Goal: Task Accomplishment & Management: Use online tool/utility

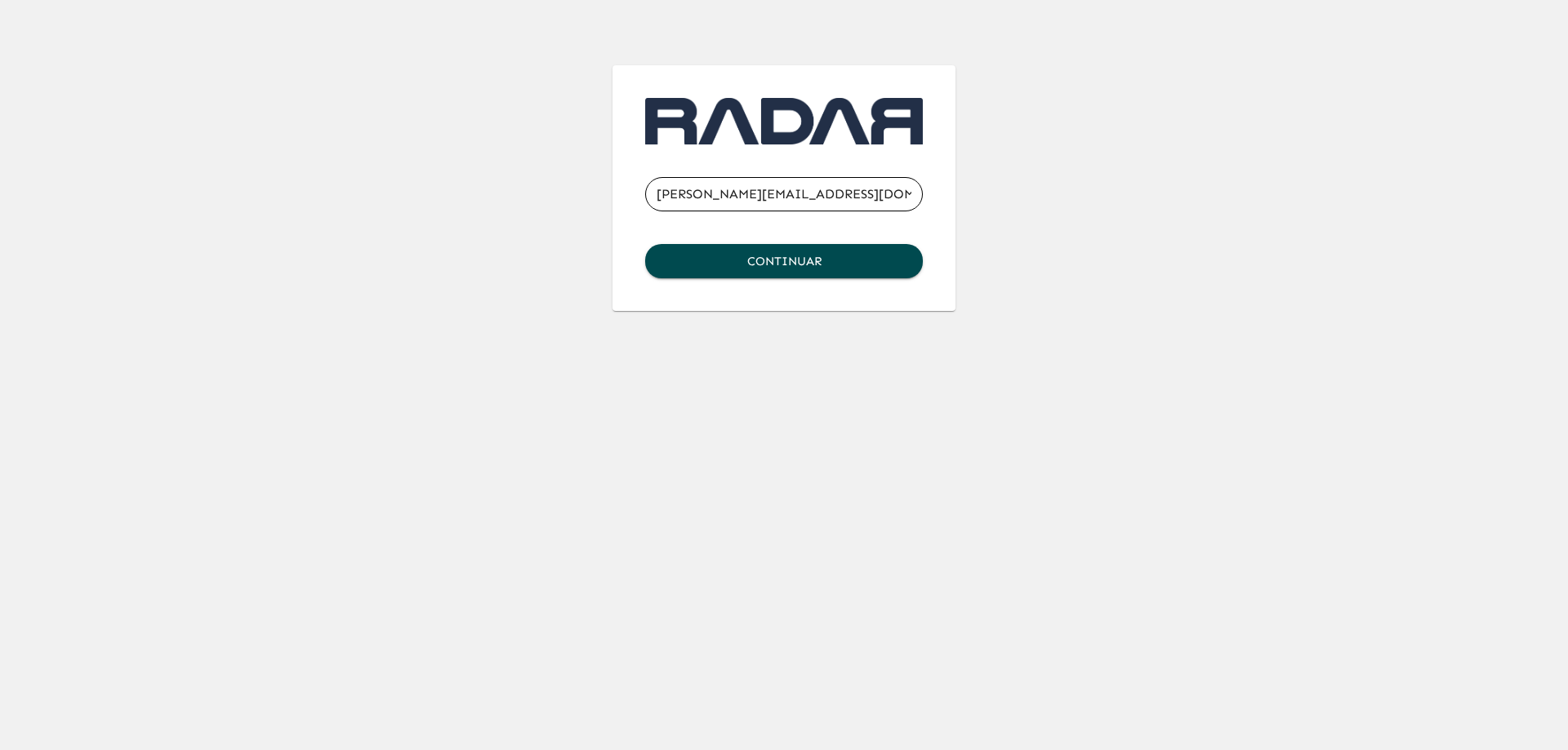
type input "[PERSON_NAME][EMAIL_ADDRESS][DOMAIN_NAME]"
click button "Continuar" at bounding box center [784, 261] width 278 height 35
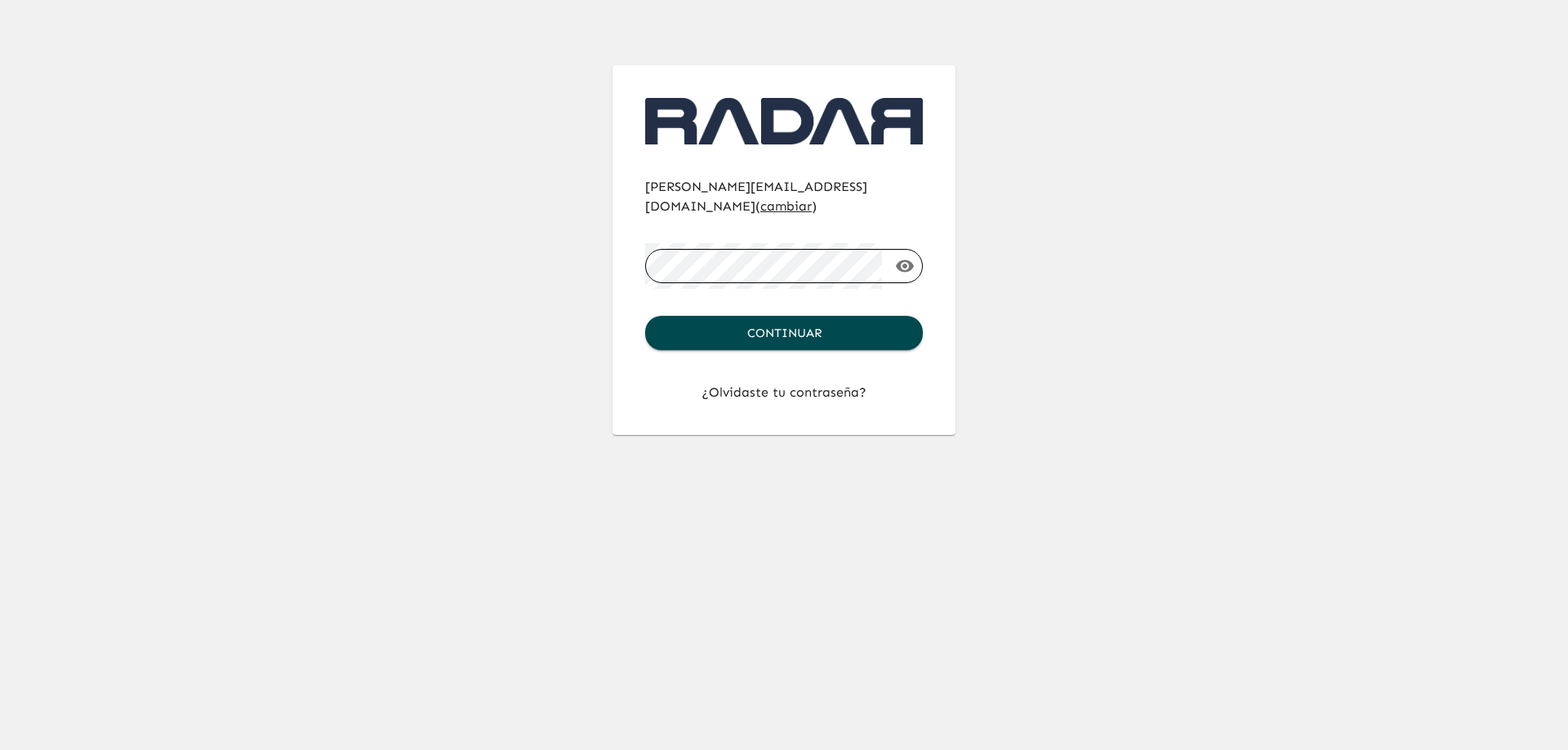
click at [645, 316] on button "Continuar" at bounding box center [784, 332] width 278 height 35
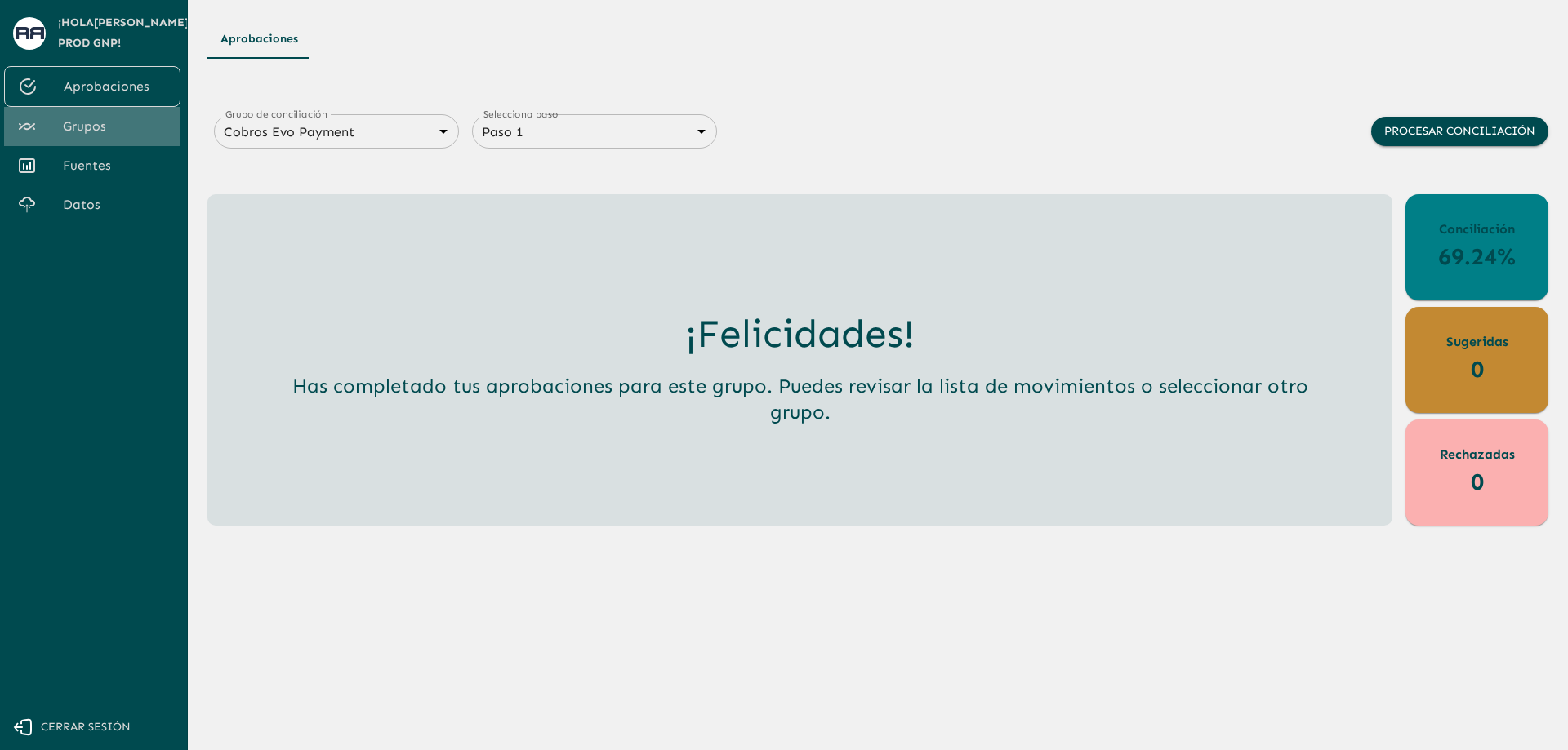
click at [92, 120] on span "Grupos" at bounding box center [116, 127] width 105 height 20
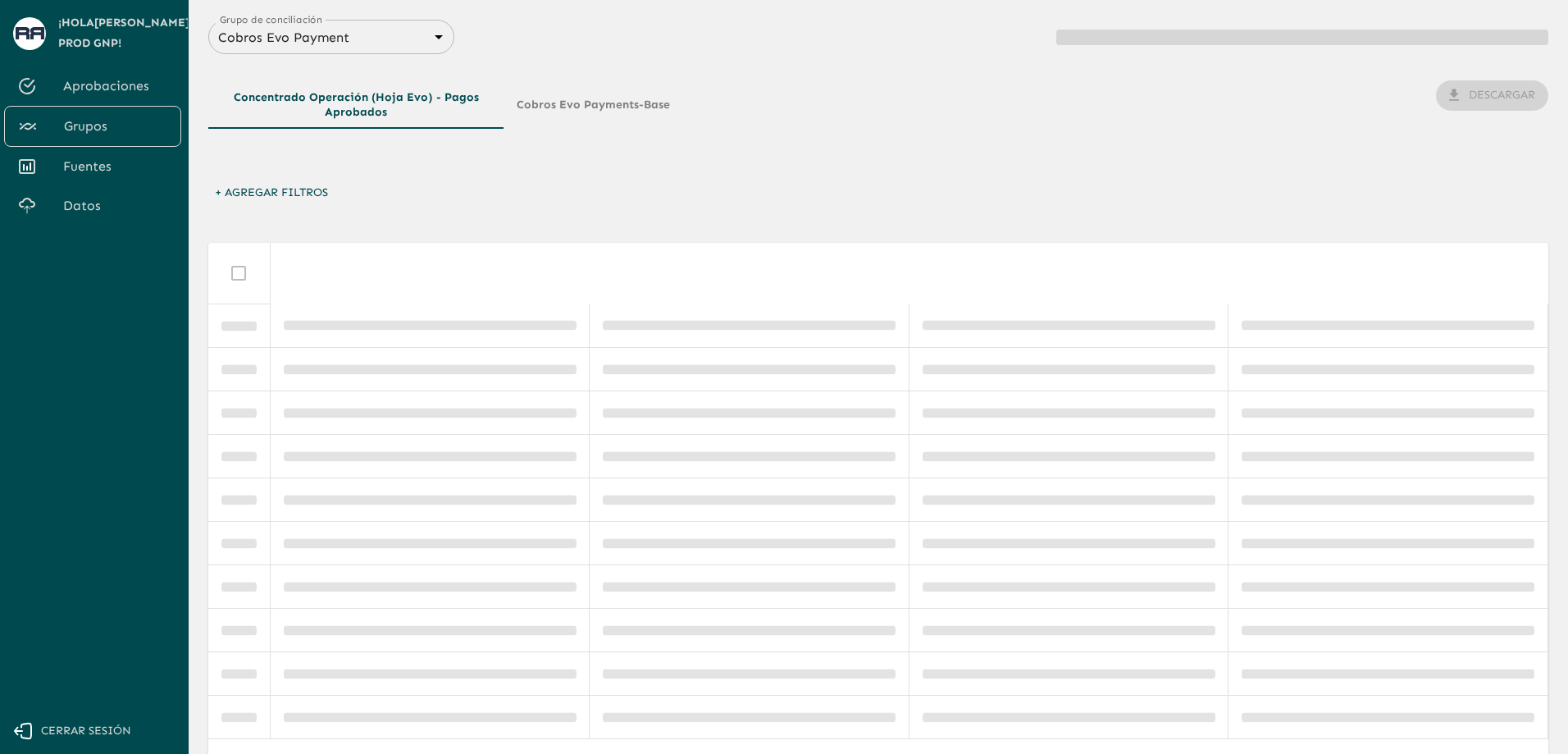
click at [408, 38] on body "Se están procesando los movimientos. Algunas acciones permanecerán deshabilitad…" at bounding box center [784, 377] width 1568 height 754
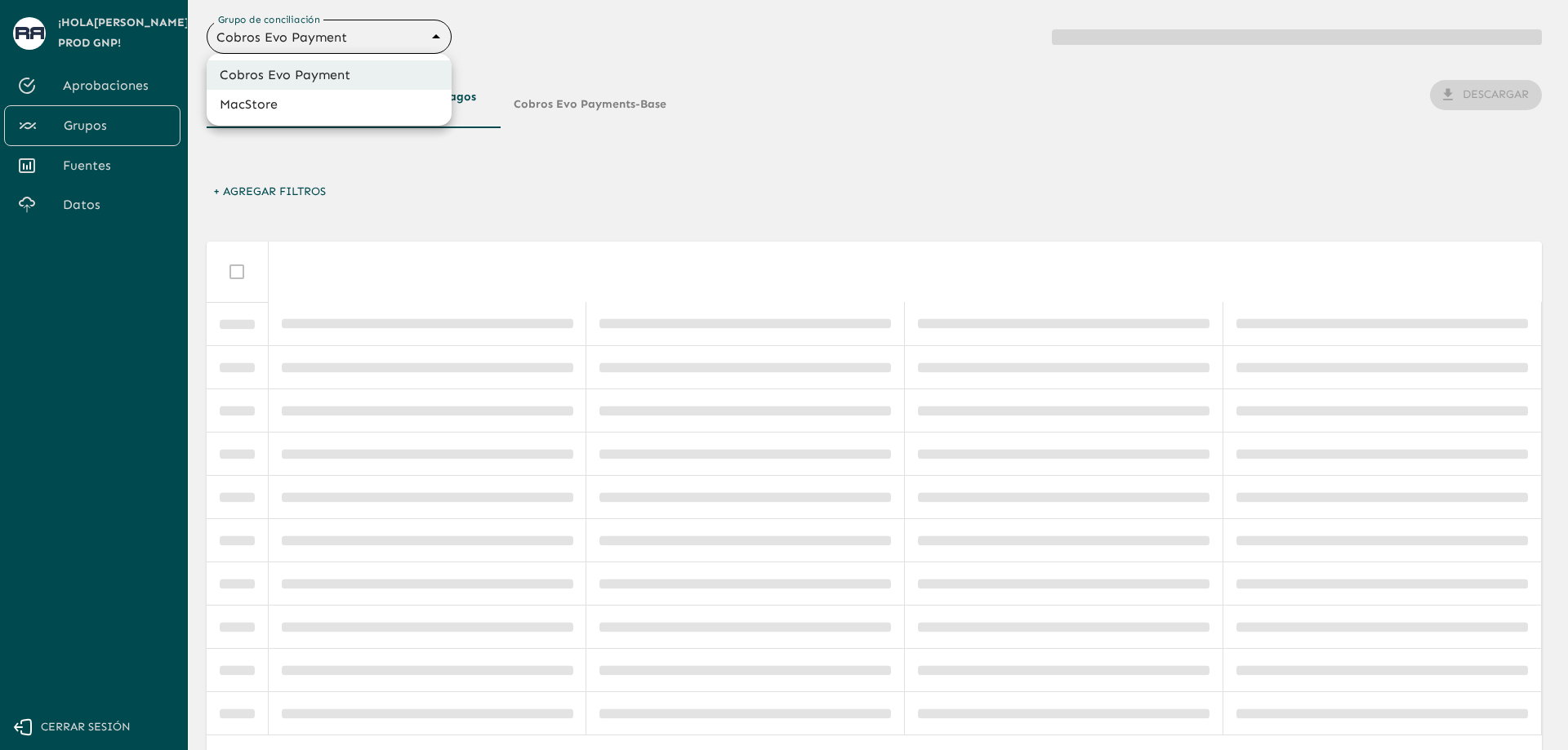
click at [345, 109] on li "MacStore" at bounding box center [330, 105] width 245 height 30
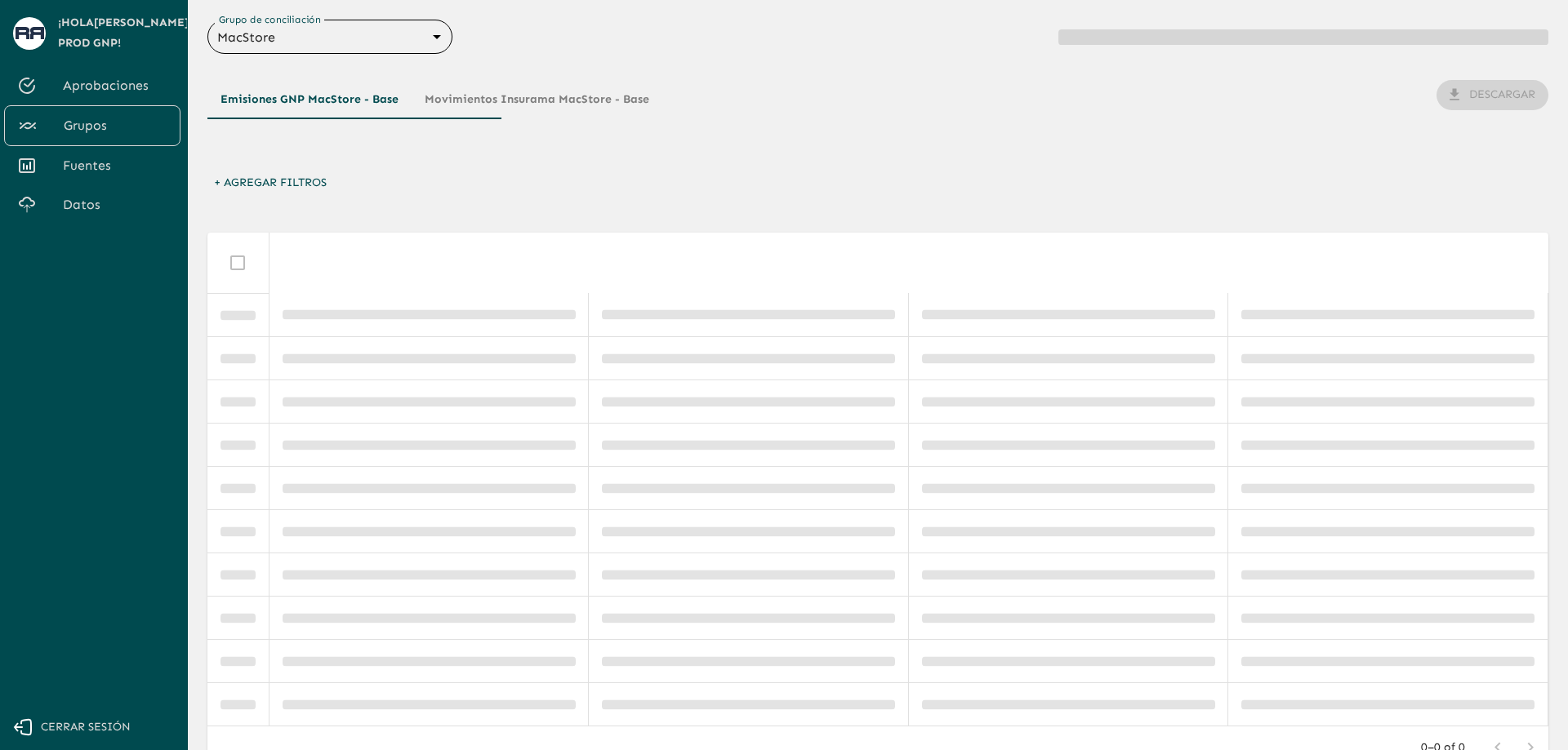
type input "67993e6b7eb8bf13de0dfde2"
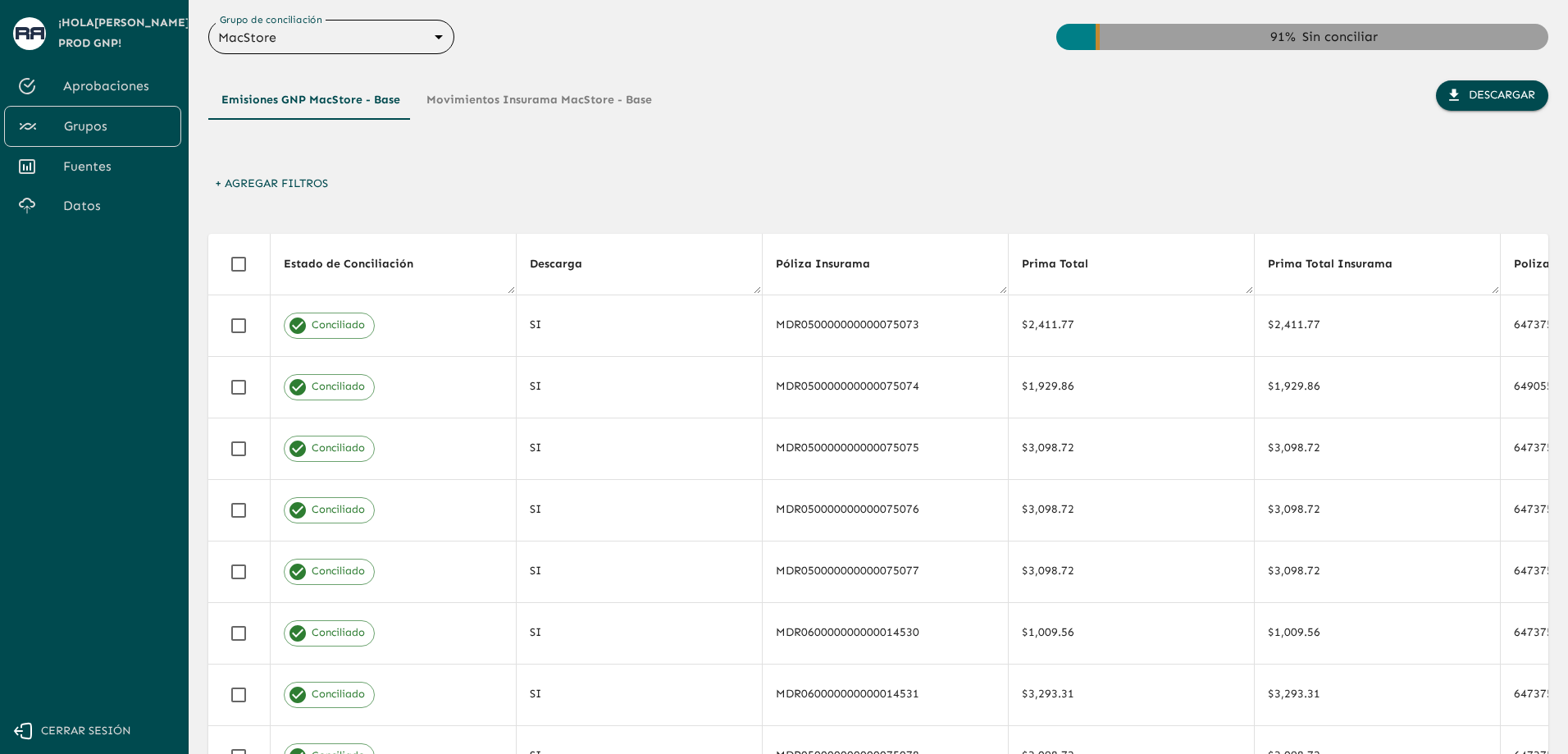
click at [81, 725] on span "Cerrar sesión" at bounding box center [86, 731] width 90 height 21
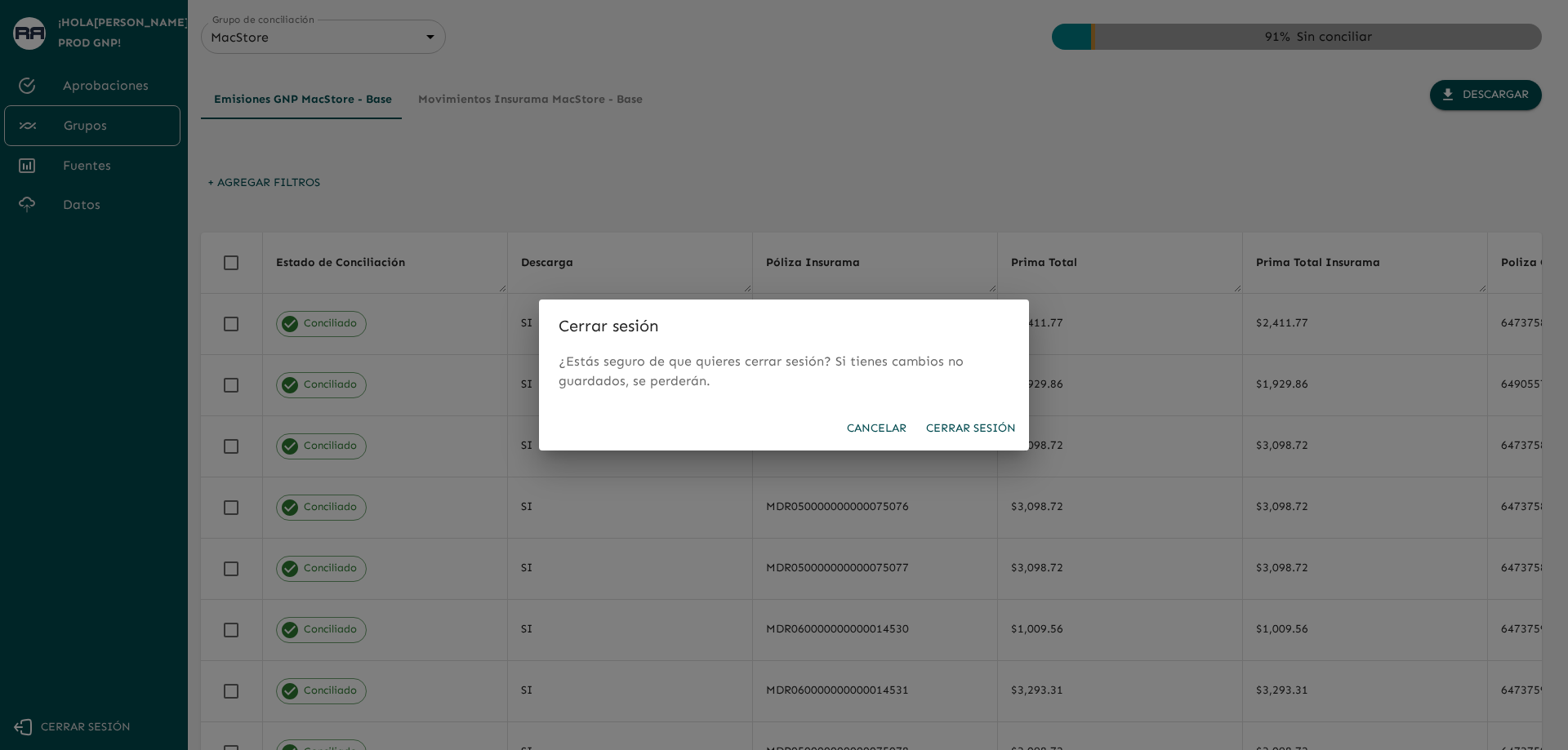
click at [990, 427] on button "Cerrar sesión" at bounding box center [971, 428] width 103 height 31
